Goal: Task Accomplishment & Management: Manage account settings

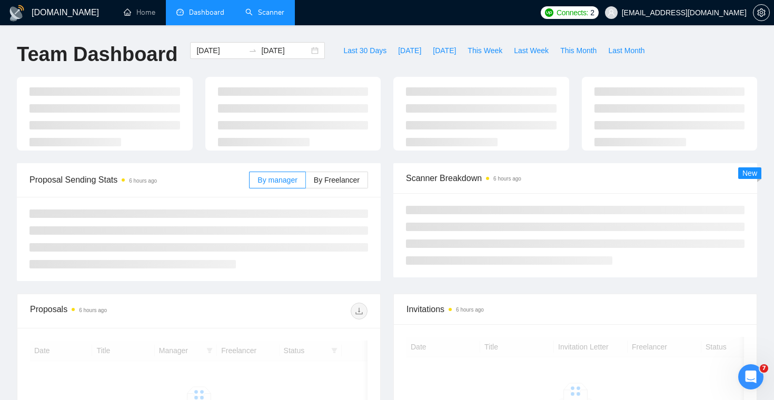
click at [274, 8] on link "Scanner" at bounding box center [264, 12] width 39 height 9
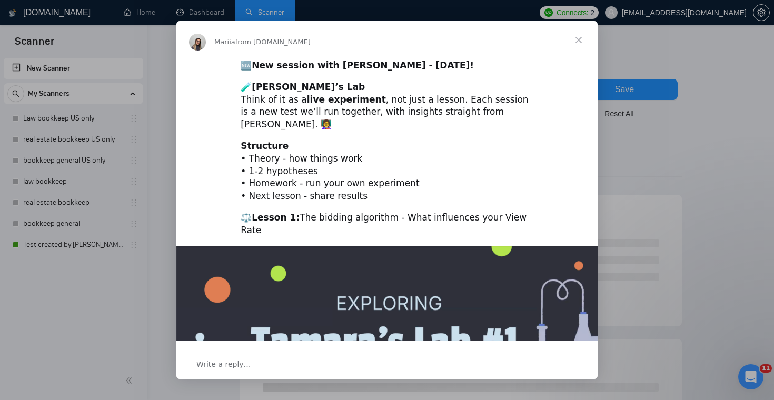
click at [584, 37] on span "Close" at bounding box center [578, 40] width 38 height 38
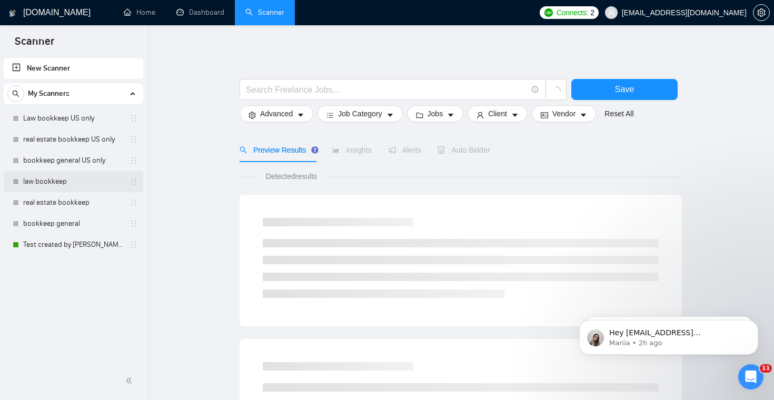
click at [79, 186] on link "law bookkeep" at bounding box center [73, 181] width 100 height 21
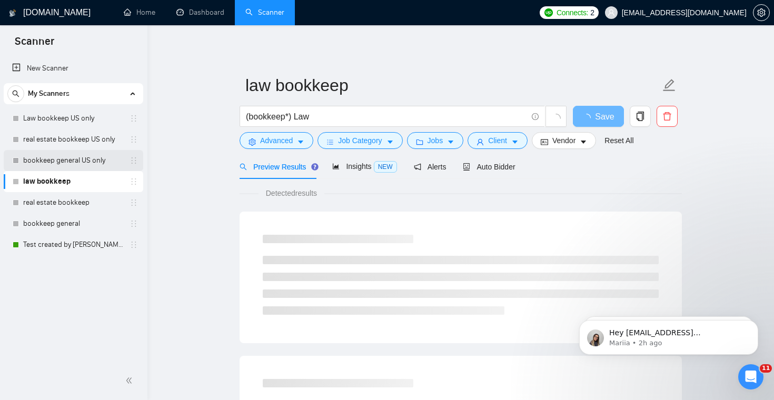
click at [92, 159] on link "bookkeep general US only" at bounding box center [73, 160] width 100 height 21
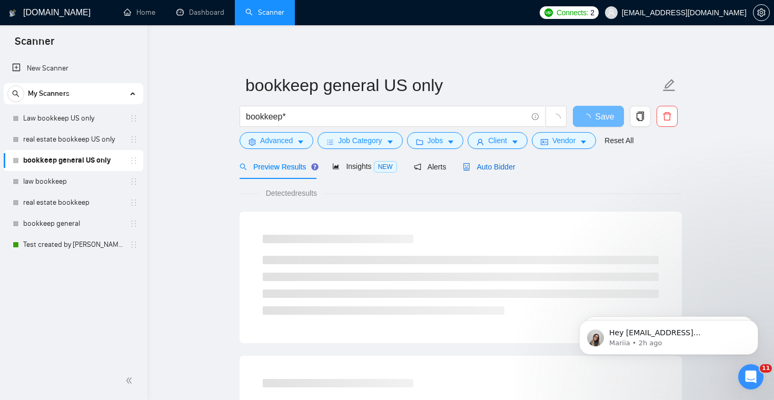
click at [474, 163] on span "Auto Bidder" at bounding box center [489, 167] width 52 height 8
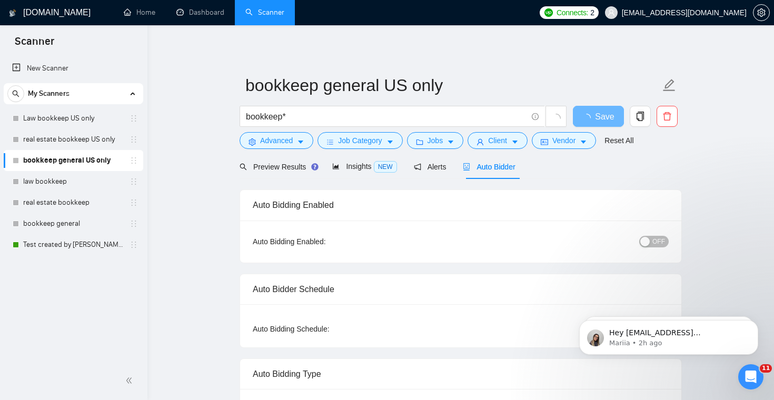
checkbox input "true"
click at [660, 243] on span "OFF" at bounding box center [658, 242] width 13 height 12
click at [611, 109] on button "Save" at bounding box center [598, 116] width 51 height 21
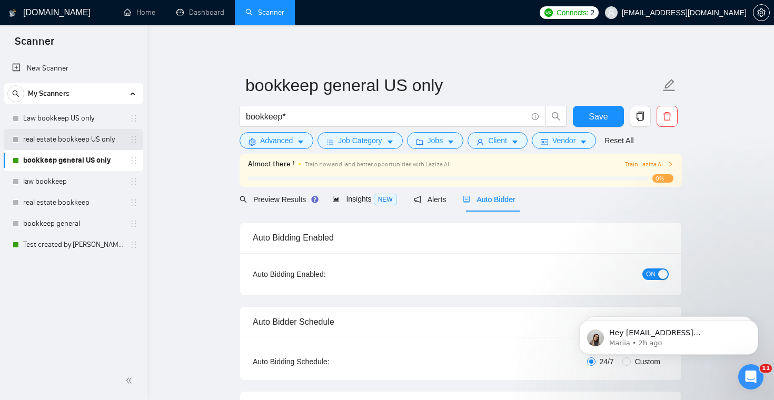
click at [98, 138] on link "real estate bookkeep US only" at bounding box center [73, 139] width 100 height 21
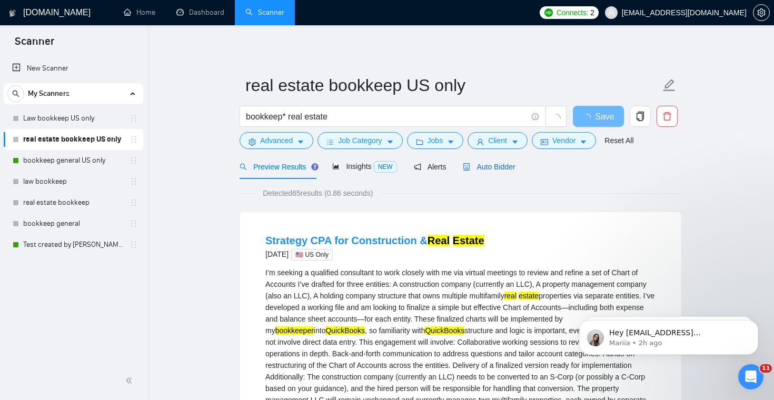
click at [513, 167] on span "Auto Bidder" at bounding box center [489, 167] width 52 height 8
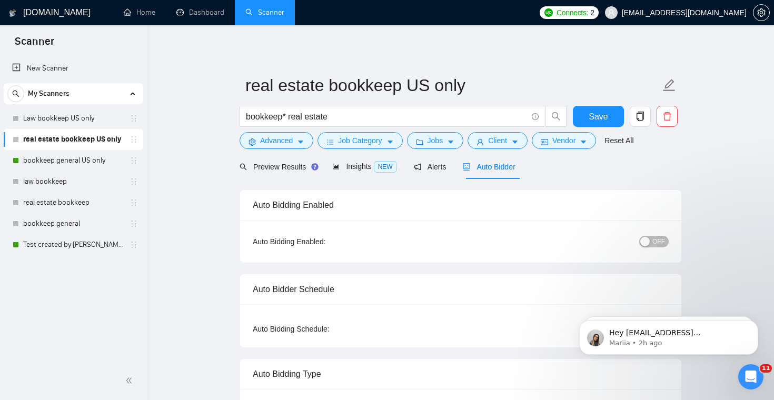
checkbox input "true"
click at [656, 244] on span "OFF" at bounding box center [658, 242] width 13 height 12
click at [581, 117] on button "Save" at bounding box center [598, 116] width 51 height 21
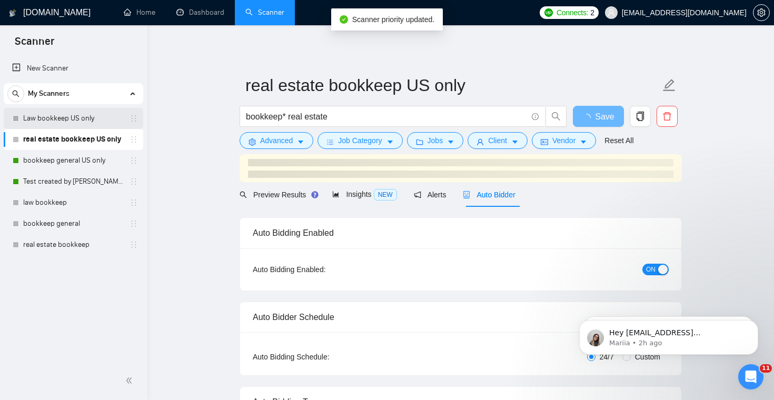
click at [102, 126] on link "Law bookkeep US only" at bounding box center [73, 118] width 100 height 21
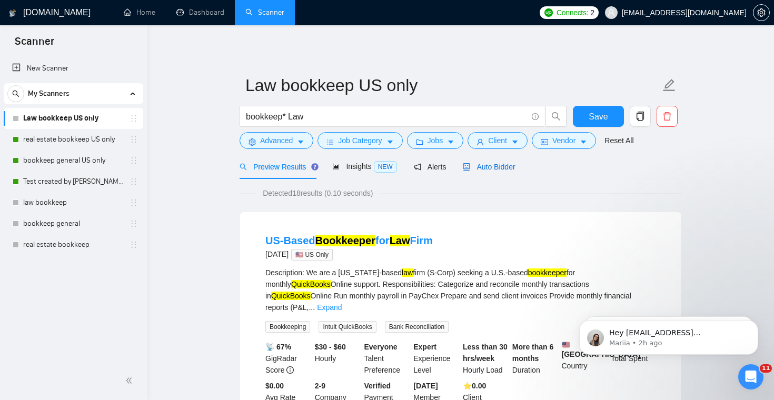
click at [498, 170] on span "Auto Bidder" at bounding box center [489, 167] width 52 height 8
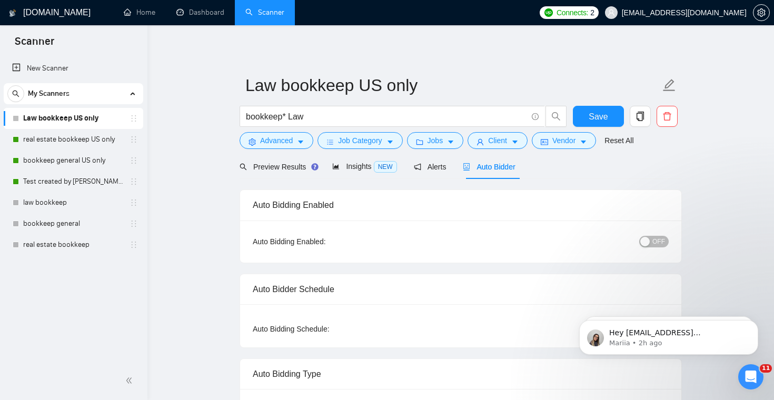
checkbox input "true"
click at [657, 242] on span "OFF" at bounding box center [658, 242] width 13 height 12
click at [612, 107] on button "Save" at bounding box center [598, 116] width 51 height 21
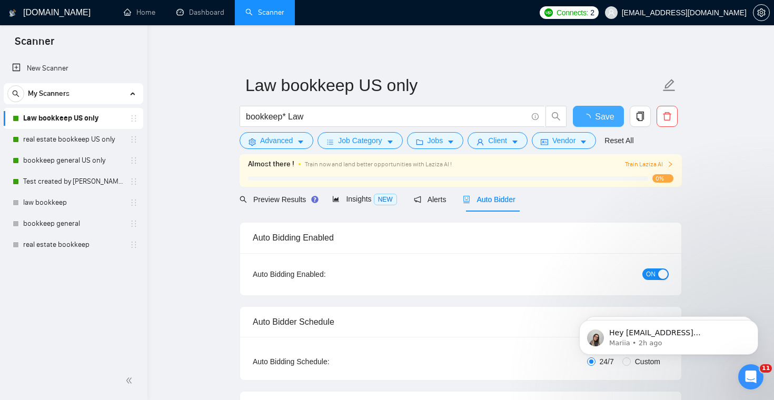
checkbox input "true"
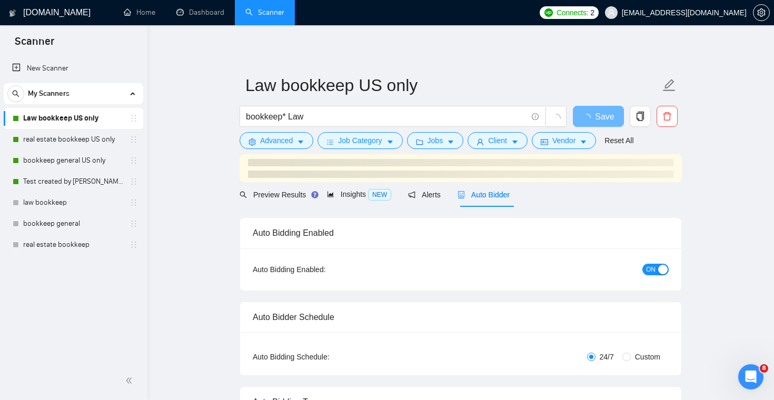
click at [588, 18] on span "Connects:" at bounding box center [572, 13] width 32 height 12
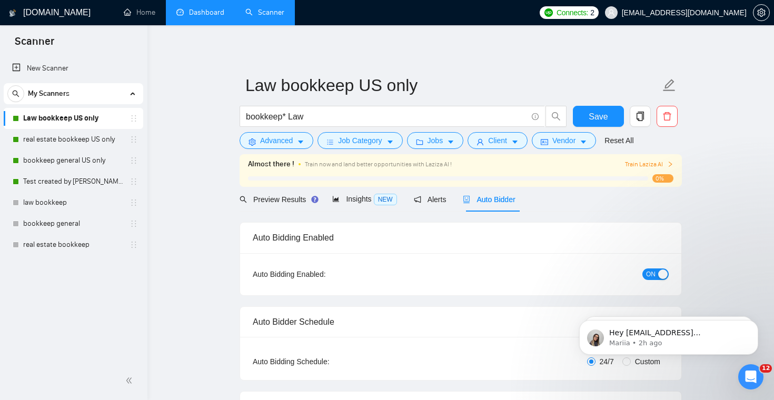
click at [189, 17] on link "Dashboard" at bounding box center [200, 12] width 48 height 9
